Goal: Task Accomplishment & Management: Use online tool/utility

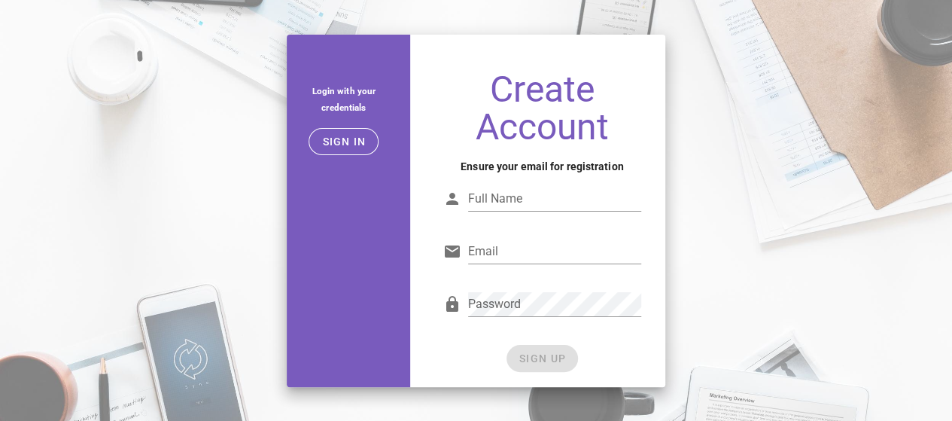
click at [598, 188] on input "Full Name" at bounding box center [554, 199] width 173 height 24
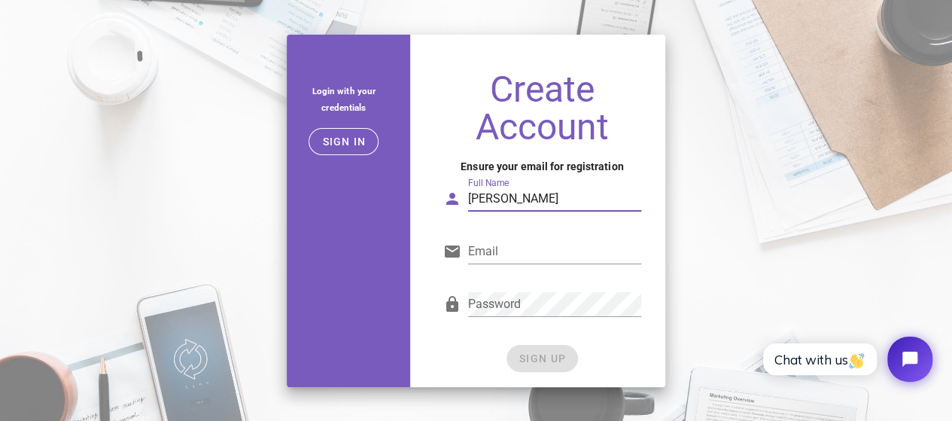
type input "[PERSON_NAME]"
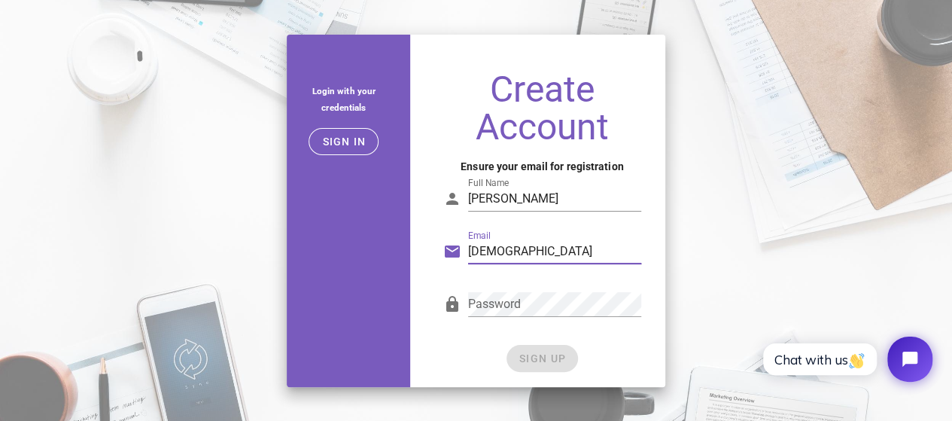
type input "[EMAIL_ADDRESS][DOMAIN_NAME]"
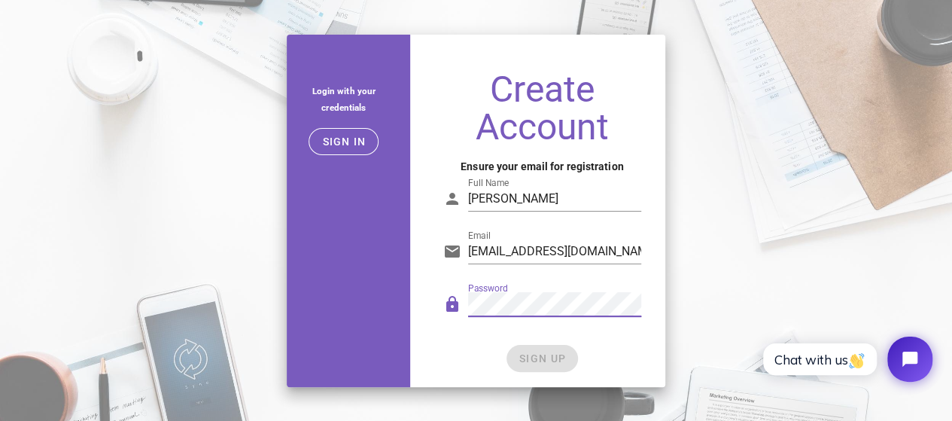
click at [471, 337] on div "Password" at bounding box center [542, 311] width 216 height 62
click at [524, 356] on span "SIGN UP" at bounding box center [542, 358] width 47 height 12
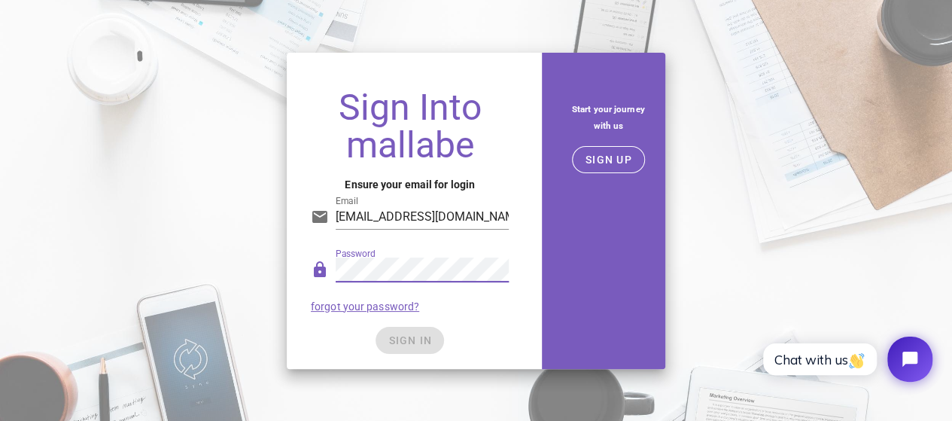
click at [480, 325] on form "Email [EMAIL_ADDRESS][DOMAIN_NAME] Password forgot your password? SIGN IN" at bounding box center [410, 269] width 198 height 170
click at [409, 336] on div "SIGN IN" at bounding box center [410, 340] width 198 height 27
click at [408, 217] on input "[EMAIL_ADDRESS][DOMAIN_NAME]" at bounding box center [422, 217] width 173 height 24
click at [495, 219] on input "[EMAIL_ADDRESS][DOMAIN_NAME]" at bounding box center [422, 217] width 173 height 24
type input "[EMAIL_ADDRESS][DOMAIN_NAME]"
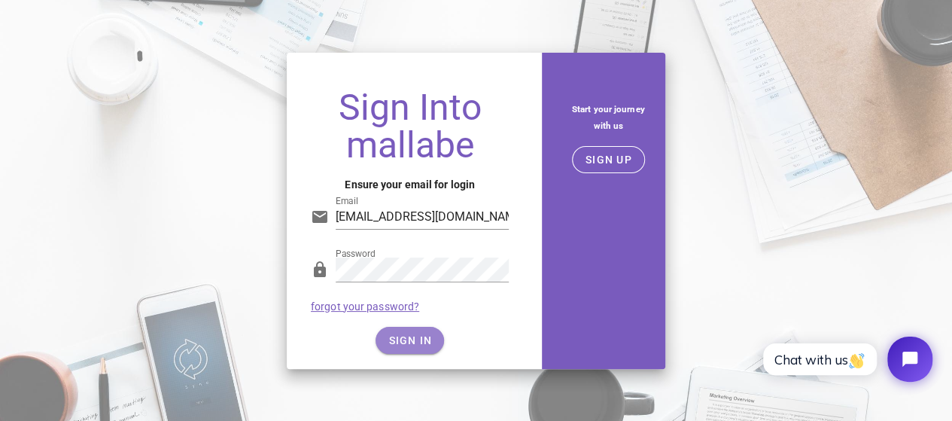
click at [391, 337] on span "SIGN IN" at bounding box center [410, 340] width 44 height 12
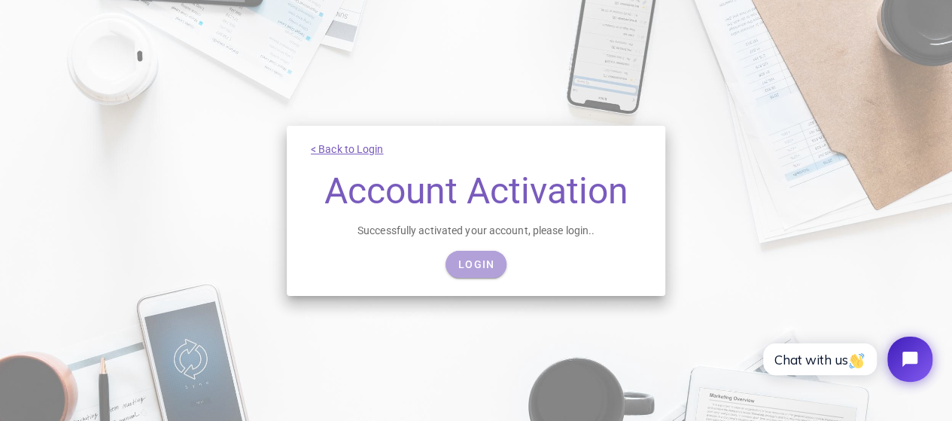
click at [468, 258] on span "Login" at bounding box center [476, 264] width 37 height 12
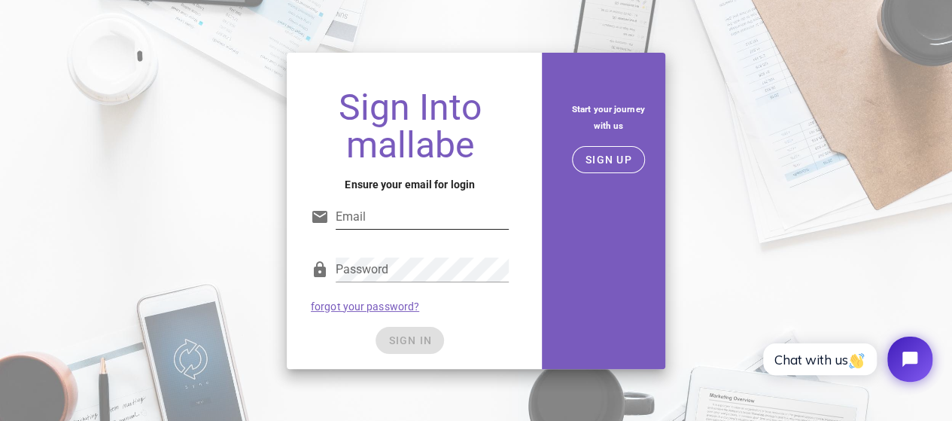
type input "zenithwebsites9@gmail.com"
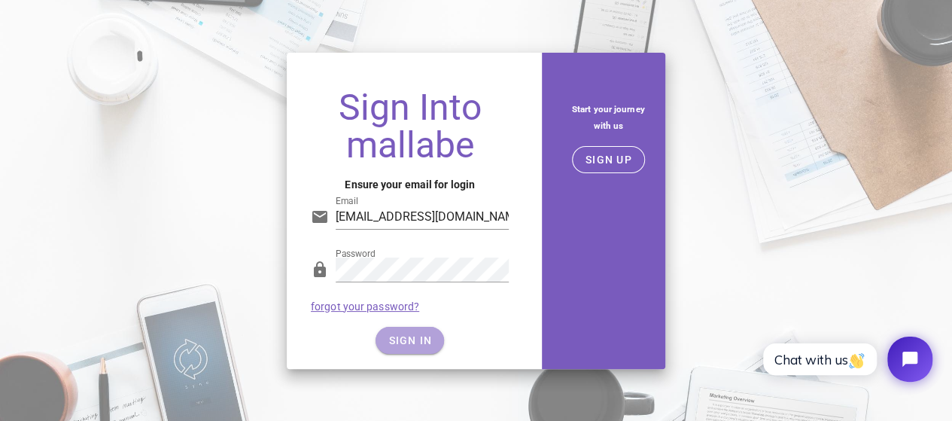
click at [405, 336] on span "SIGN IN" at bounding box center [410, 340] width 44 height 12
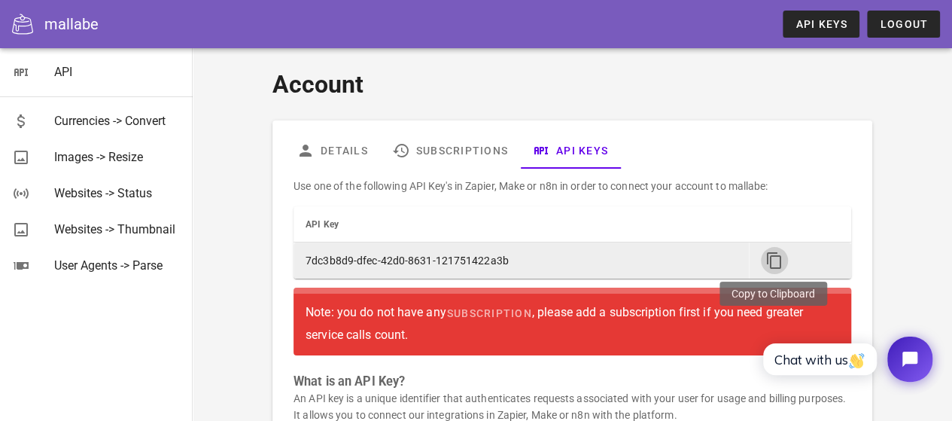
click at [768, 260] on icon "button" at bounding box center [775, 260] width 18 height 18
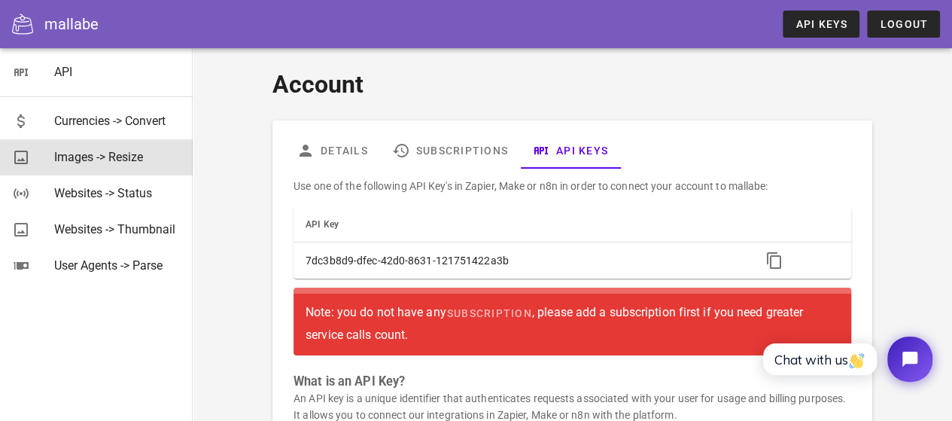
click at [96, 156] on div "Images -> Resize" at bounding box center [117, 157] width 126 height 14
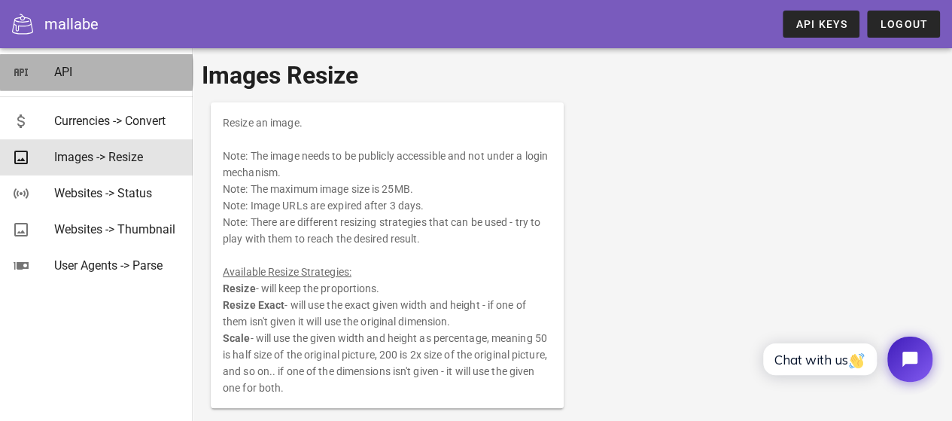
click at [45, 68] on link "API" at bounding box center [96, 72] width 193 height 36
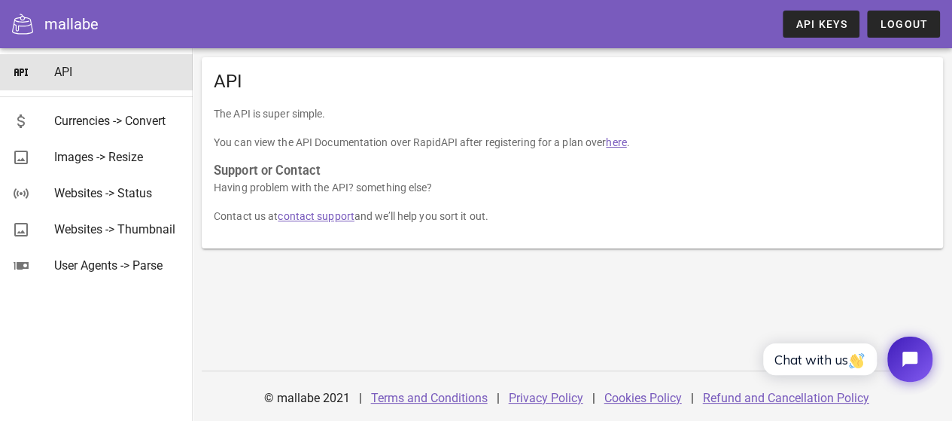
click at [619, 144] on link "here" at bounding box center [616, 142] width 20 height 12
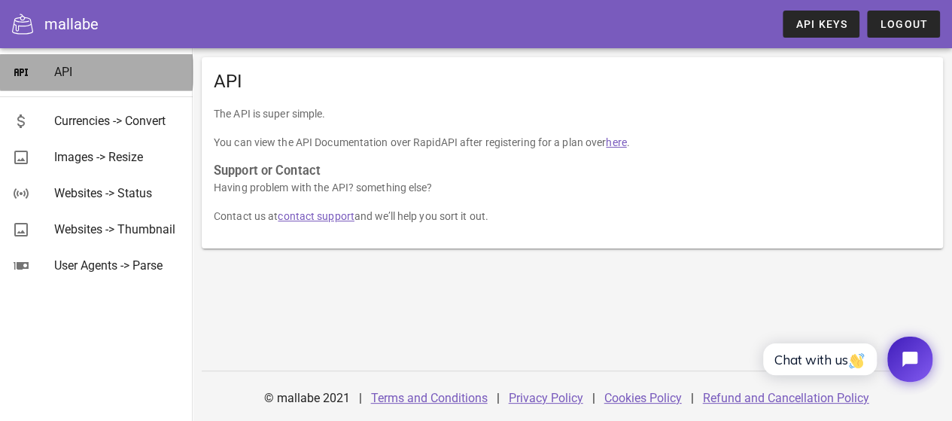
click at [57, 67] on div "API" at bounding box center [117, 72] width 126 height 14
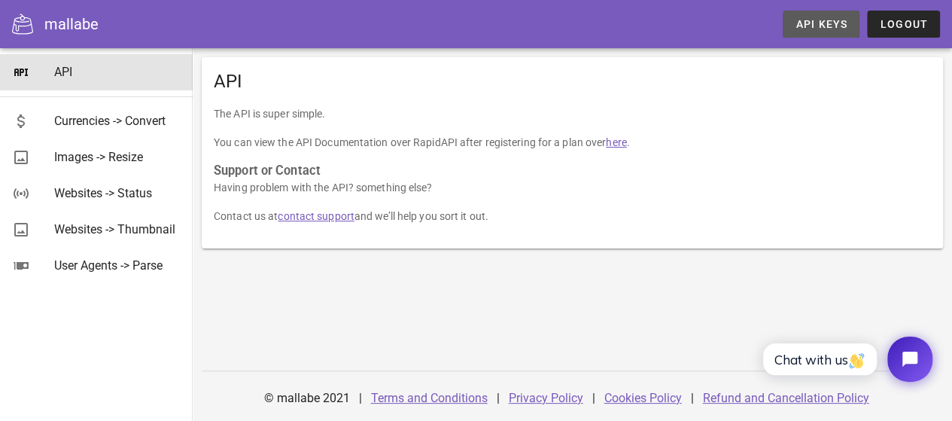
click at [810, 23] on span "API Keys" at bounding box center [821, 24] width 53 height 12
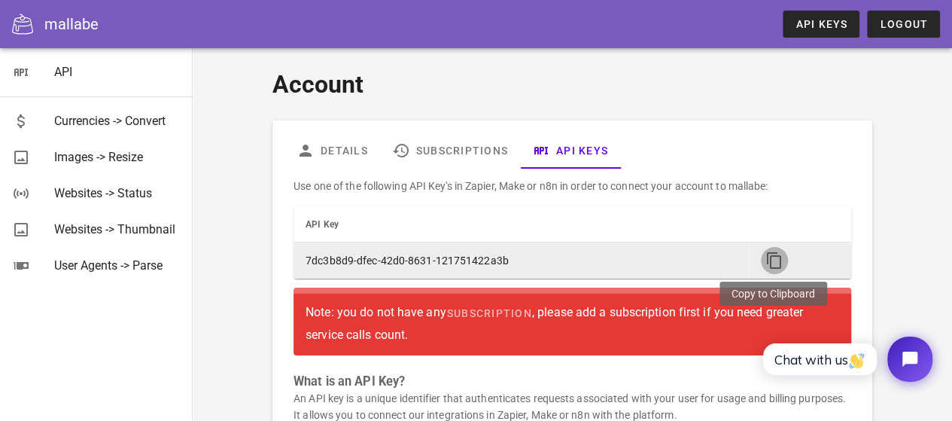
click at [770, 257] on icon "button" at bounding box center [775, 260] width 18 height 18
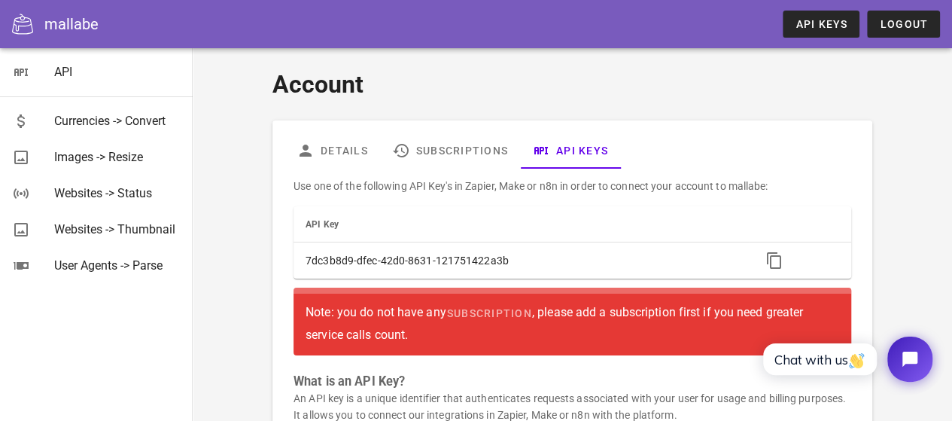
click at [63, 26] on div "mallabe" at bounding box center [71, 24] width 54 height 23
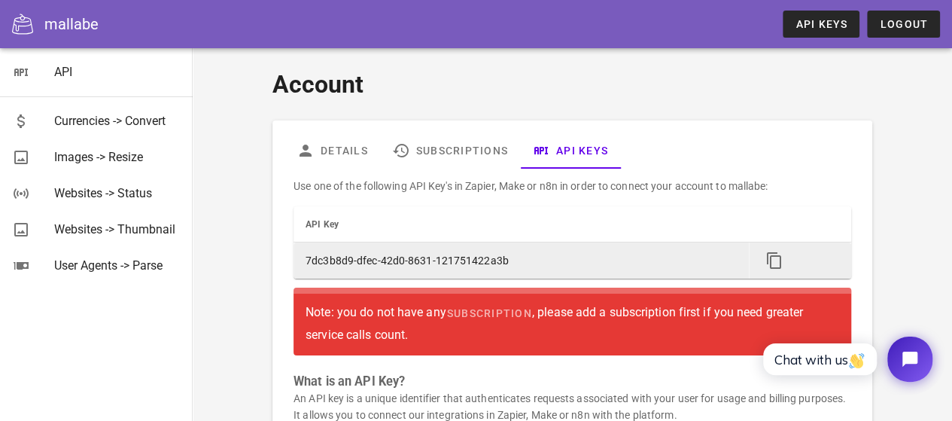
scroll to position [259, 0]
